Goal: Transaction & Acquisition: Purchase product/service

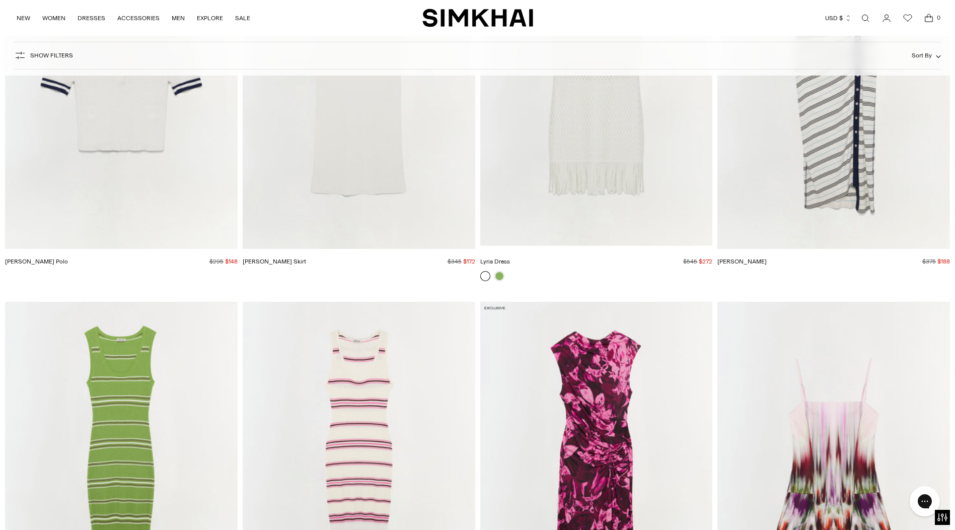
scroll to position [11734, 0]
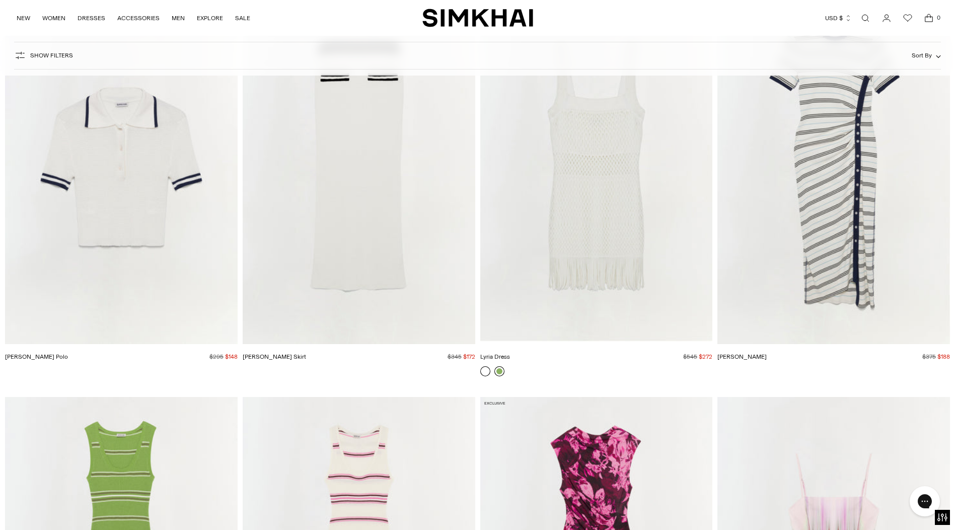
click at [498, 371] on link at bounding box center [500, 371] width 10 height 10
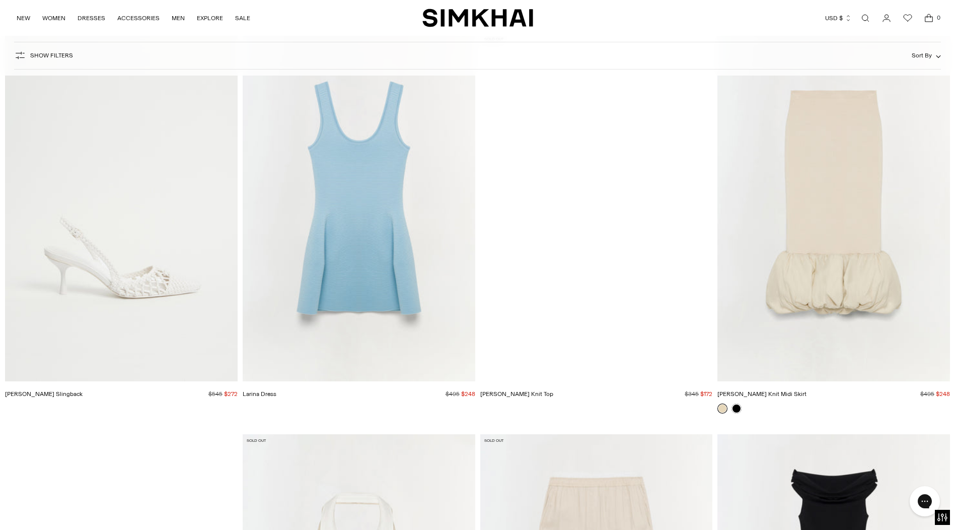
scroll to position [16067, 0]
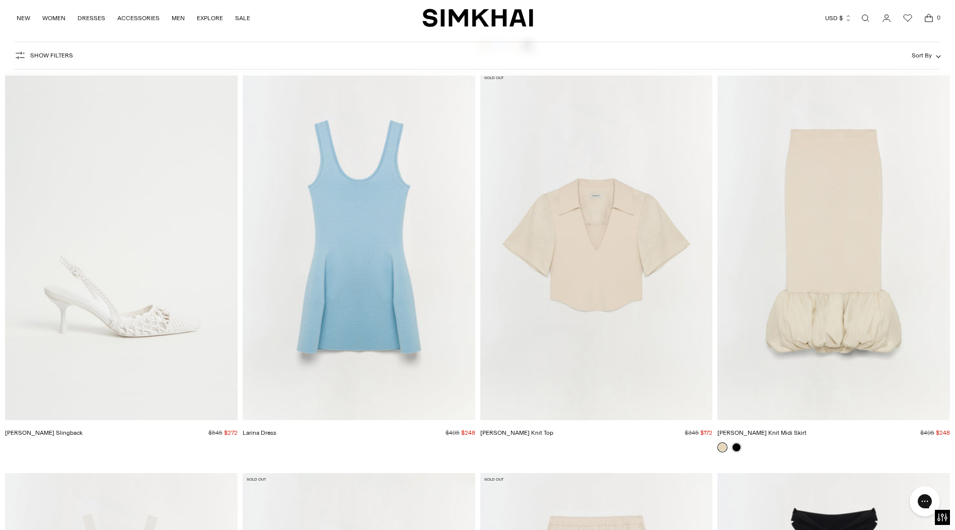
click at [0, 0] on img "Dylan Woven Slingback" at bounding box center [0, 0] width 0 height 0
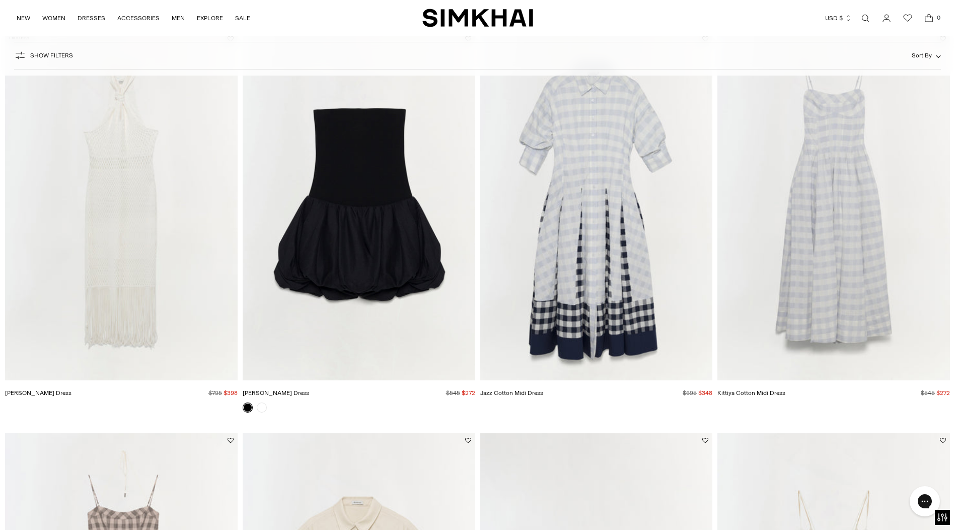
scroll to position [0, 0]
